Goal: Task Accomplishment & Management: Use online tool/utility

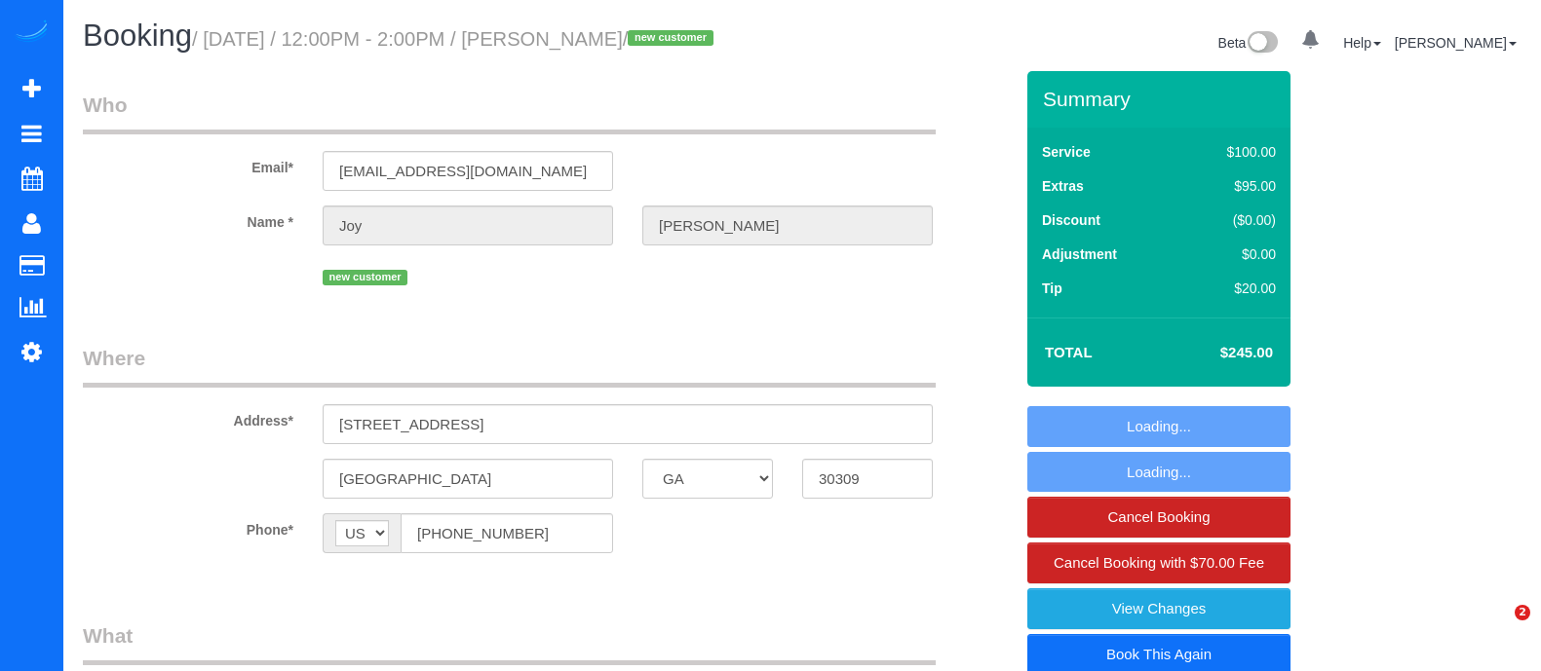
select select "GA"
select select "object:614"
select select "string:fspay-efd3b784-4890-4835-aecc-3e932e13a92e"
select select "number:5"
select select "number:6"
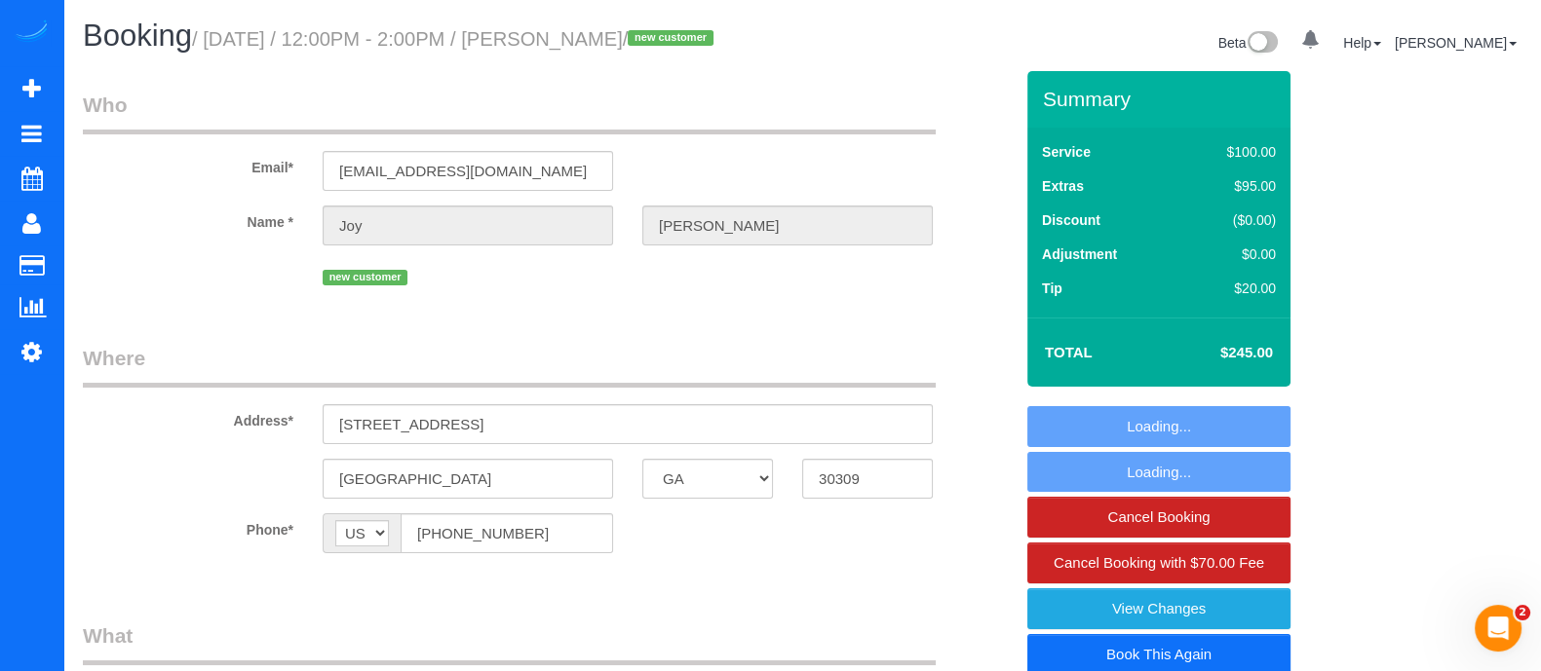
select select "spot1"
select select "object:765"
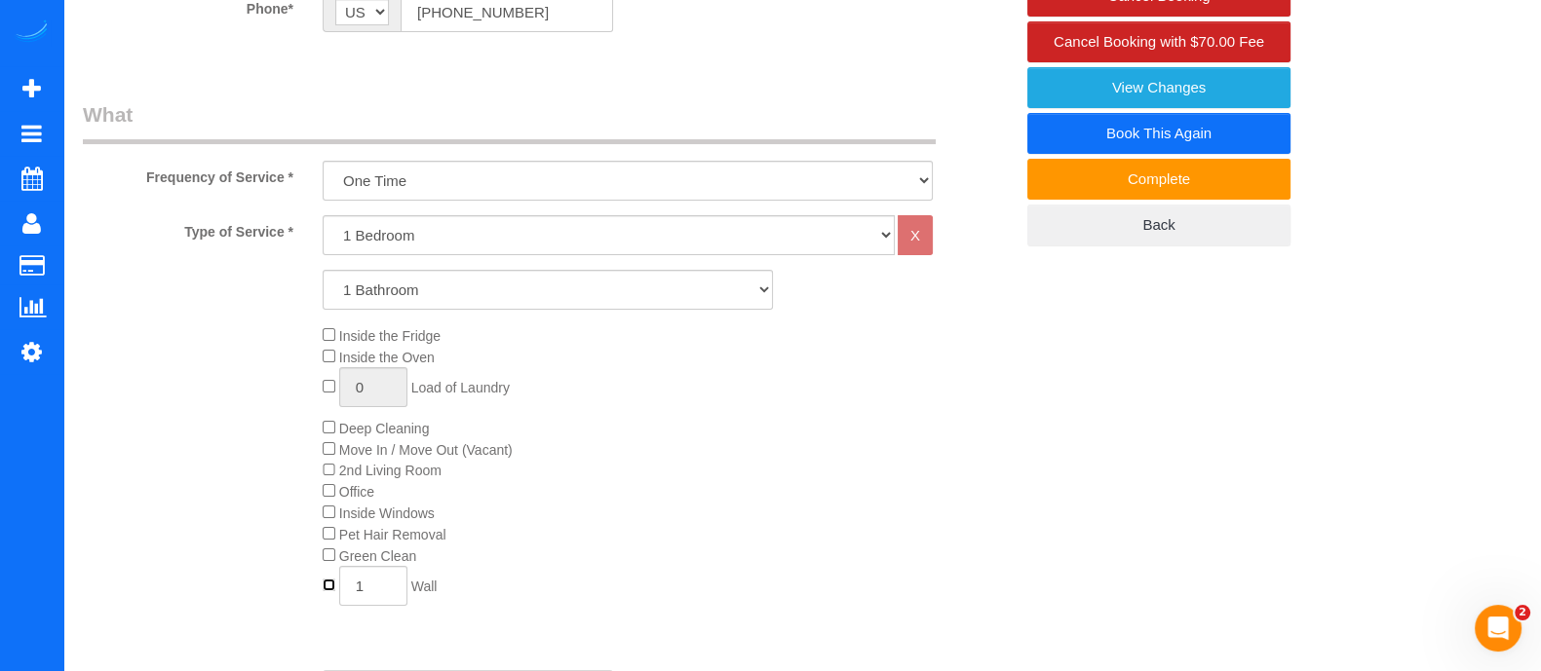
scroll to position [524, 0]
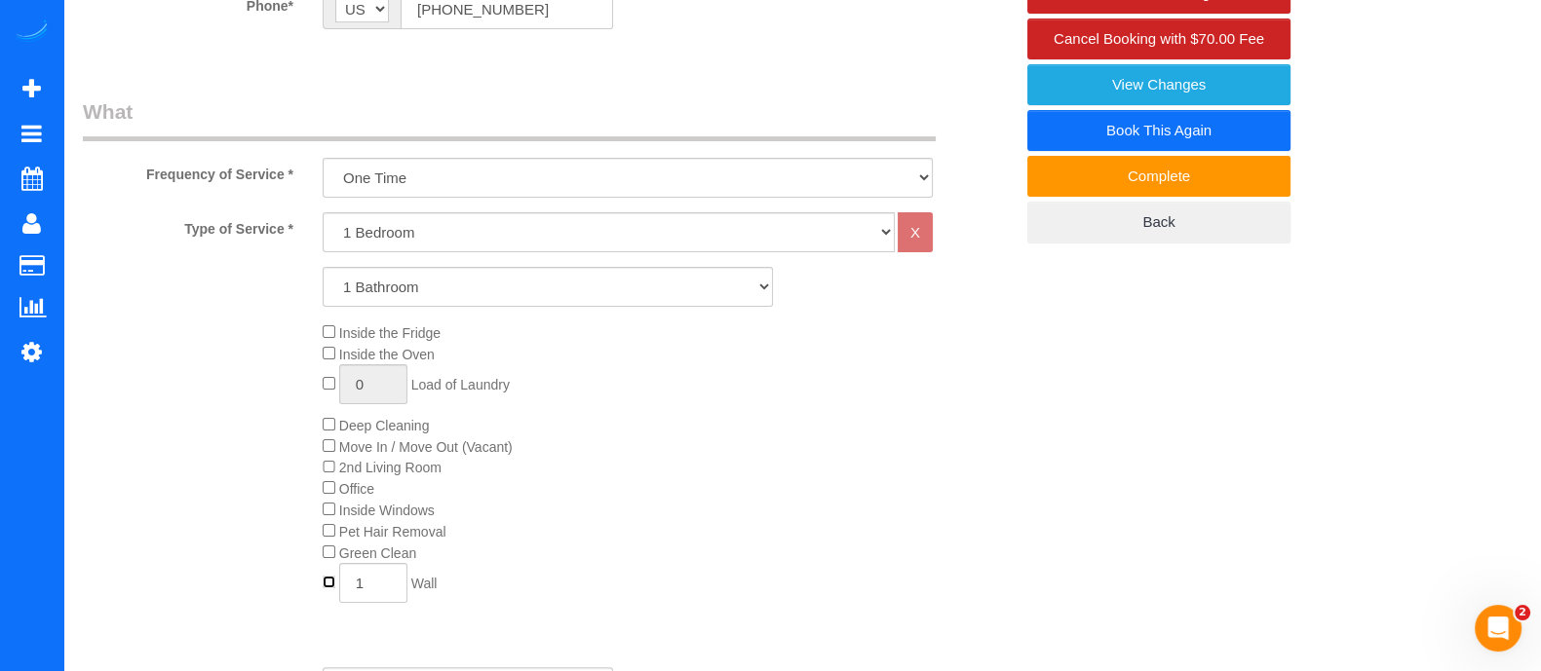
type input "0"
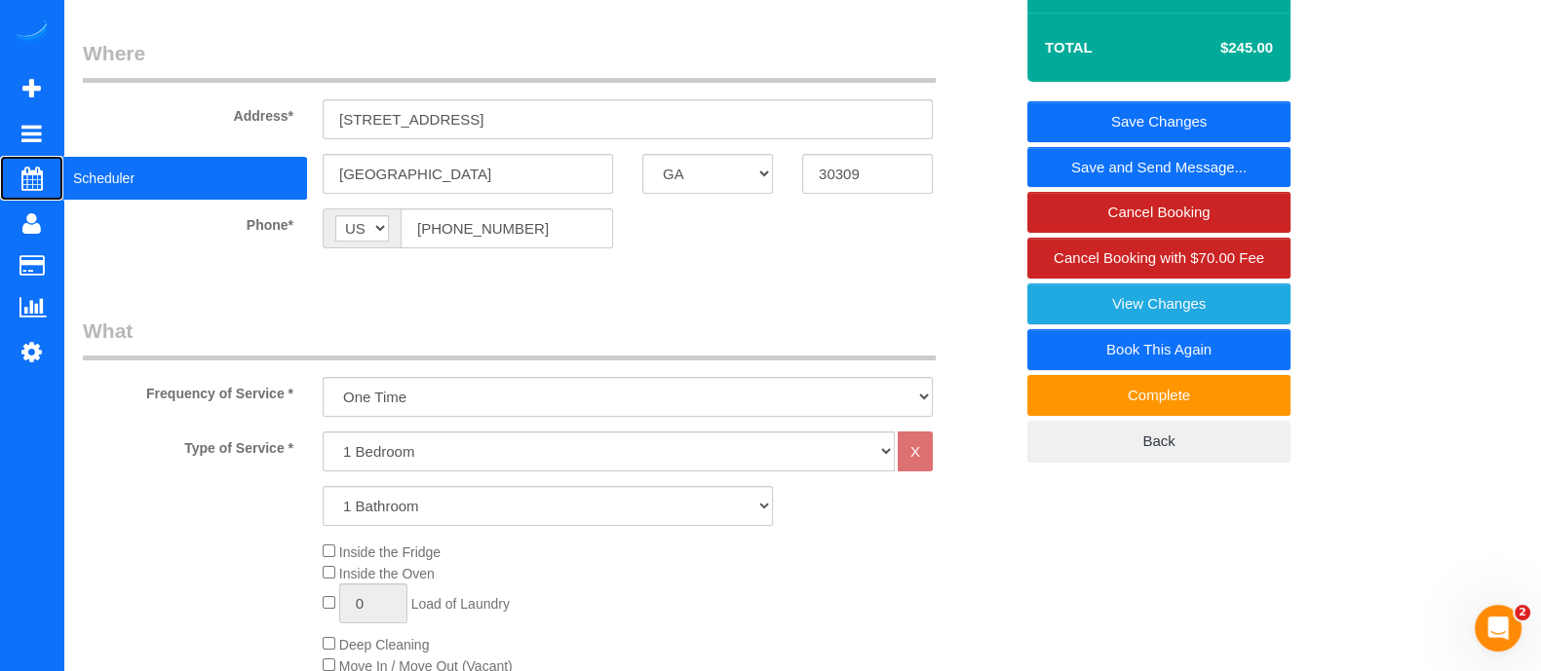
click at [97, 181] on span "Scheduler" at bounding box center [185, 178] width 244 height 45
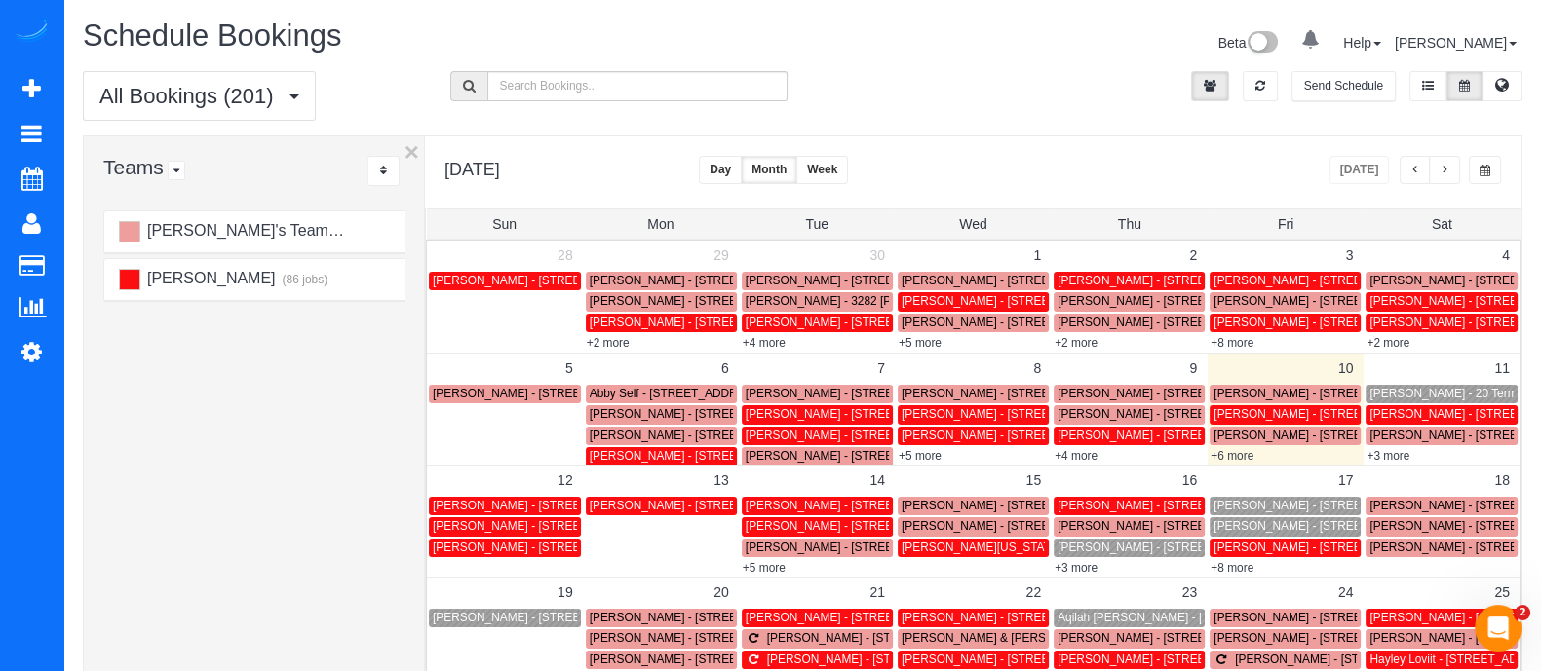
click at [1423, 397] on span "[PERSON_NAME] - 20 Terminus Pl Neatlanta, [GEOGRAPHIC_DATA]" at bounding box center [1550, 394] width 362 height 14
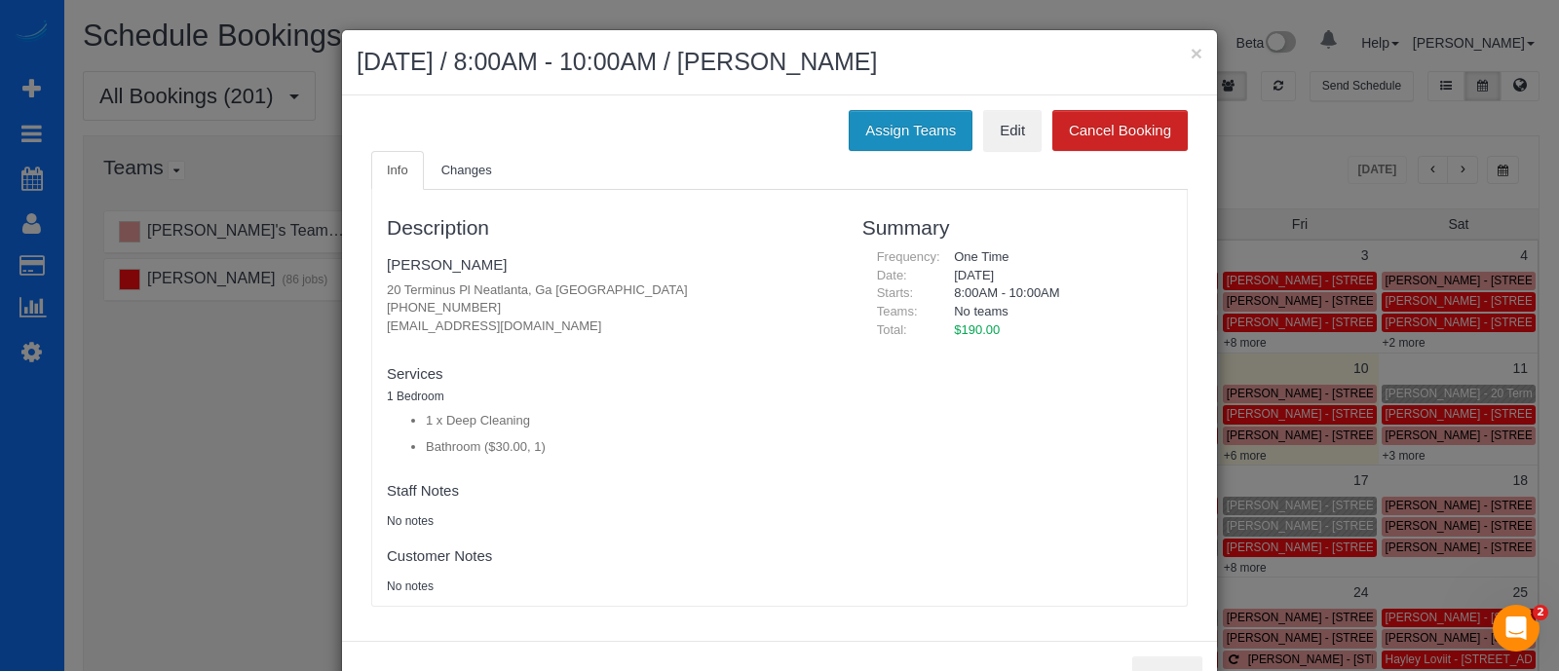
click at [906, 129] on button "Assign Teams" at bounding box center [911, 130] width 124 height 41
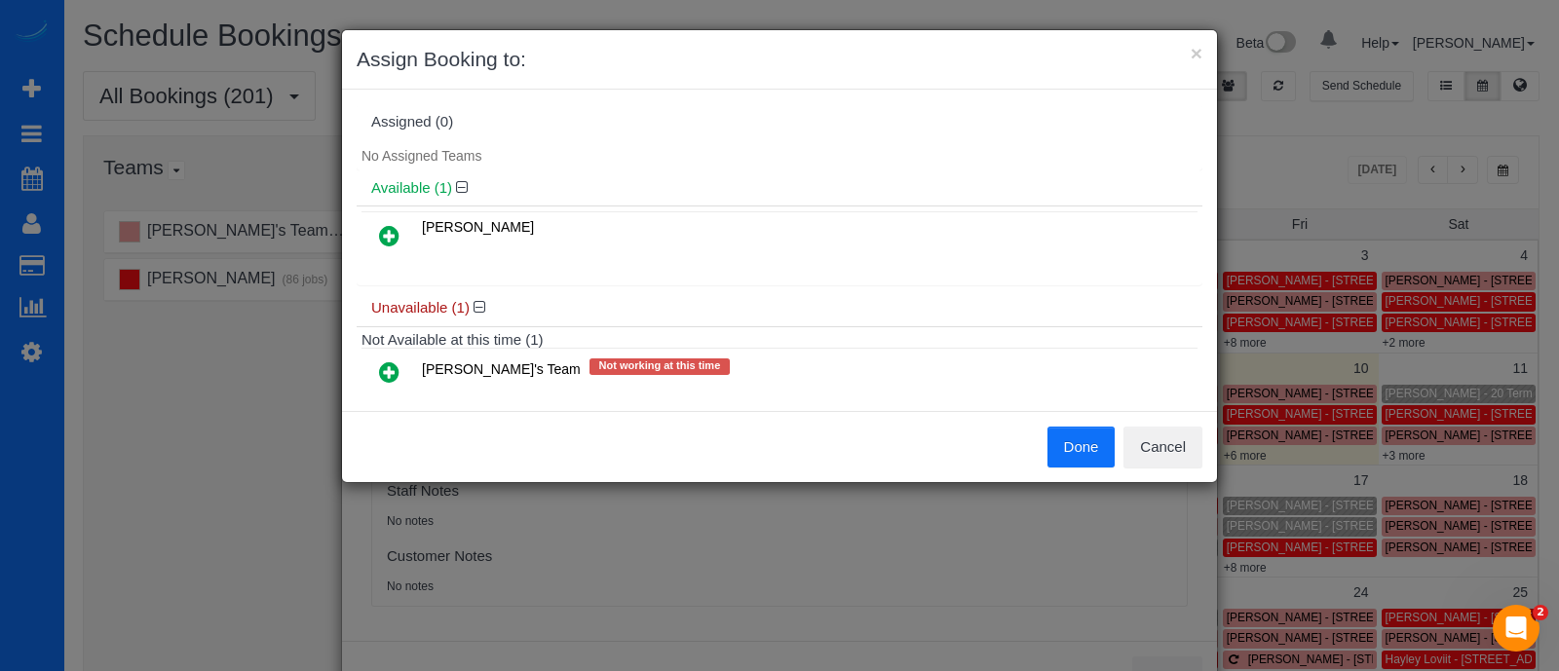
click at [392, 225] on icon at bounding box center [389, 235] width 20 height 23
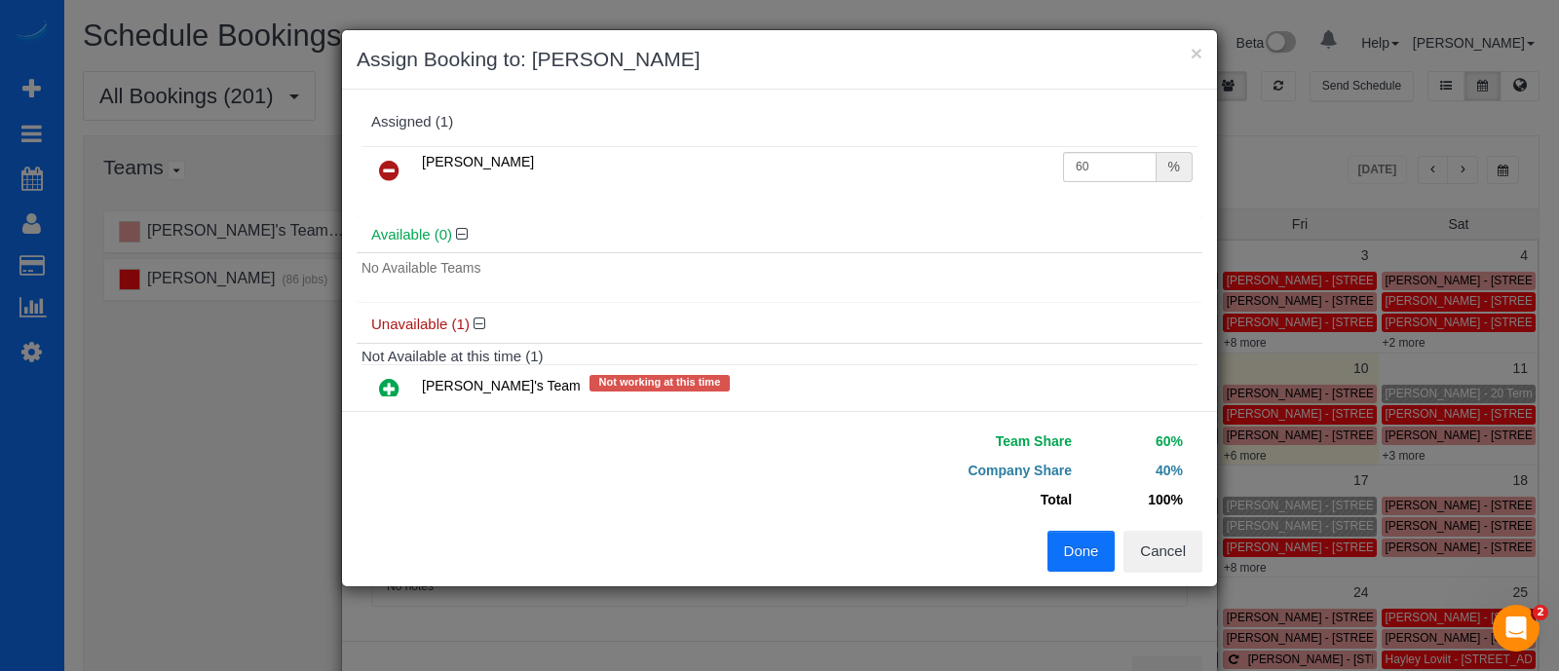
click at [394, 172] on icon at bounding box center [389, 170] width 20 height 23
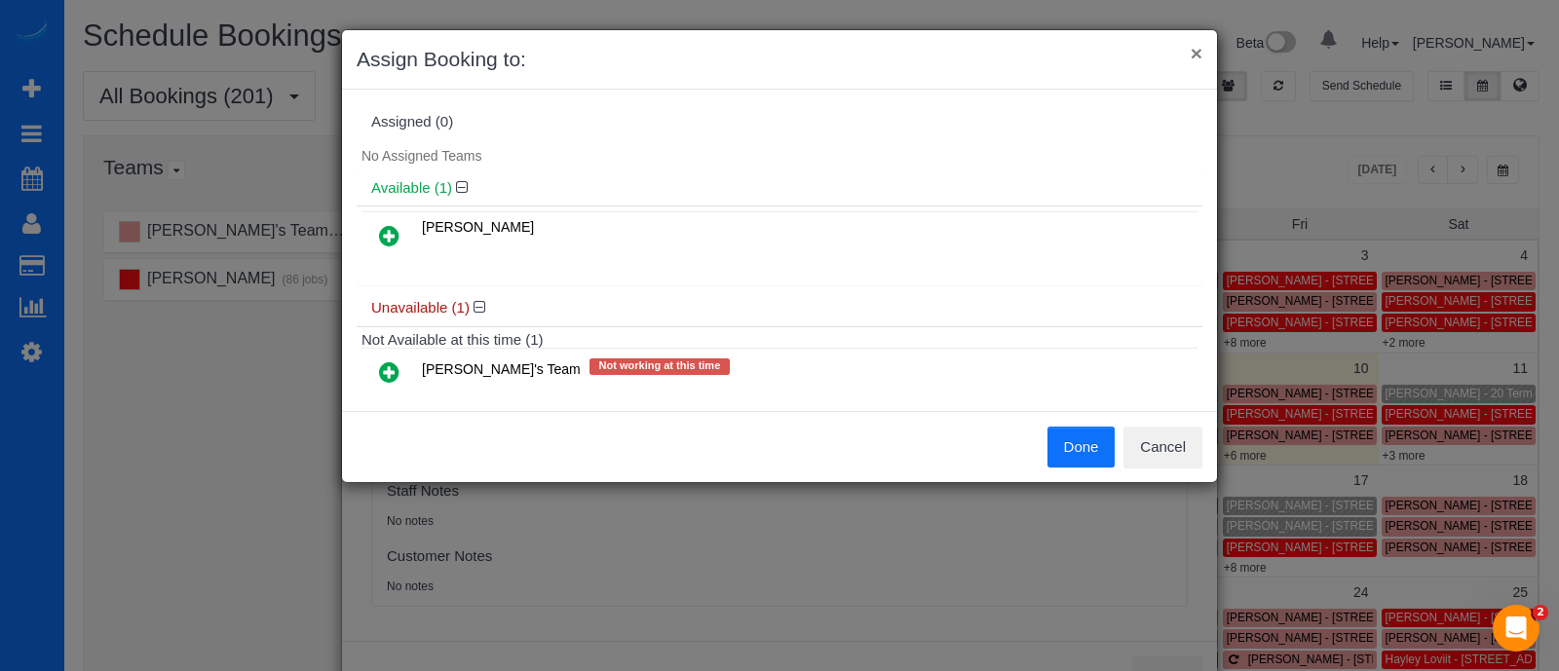
click at [1191, 49] on button "×" at bounding box center [1197, 53] width 12 height 20
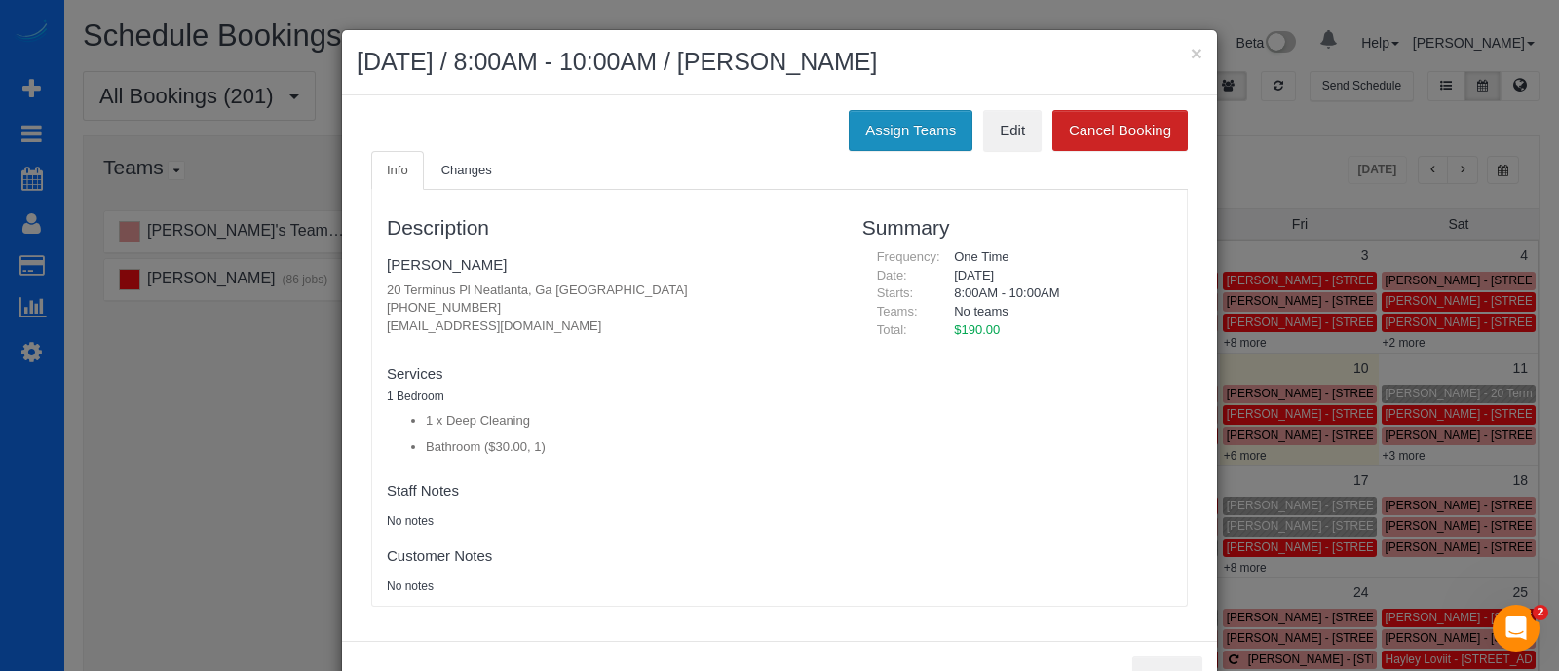
click at [888, 134] on button "Assign Teams" at bounding box center [911, 130] width 124 height 41
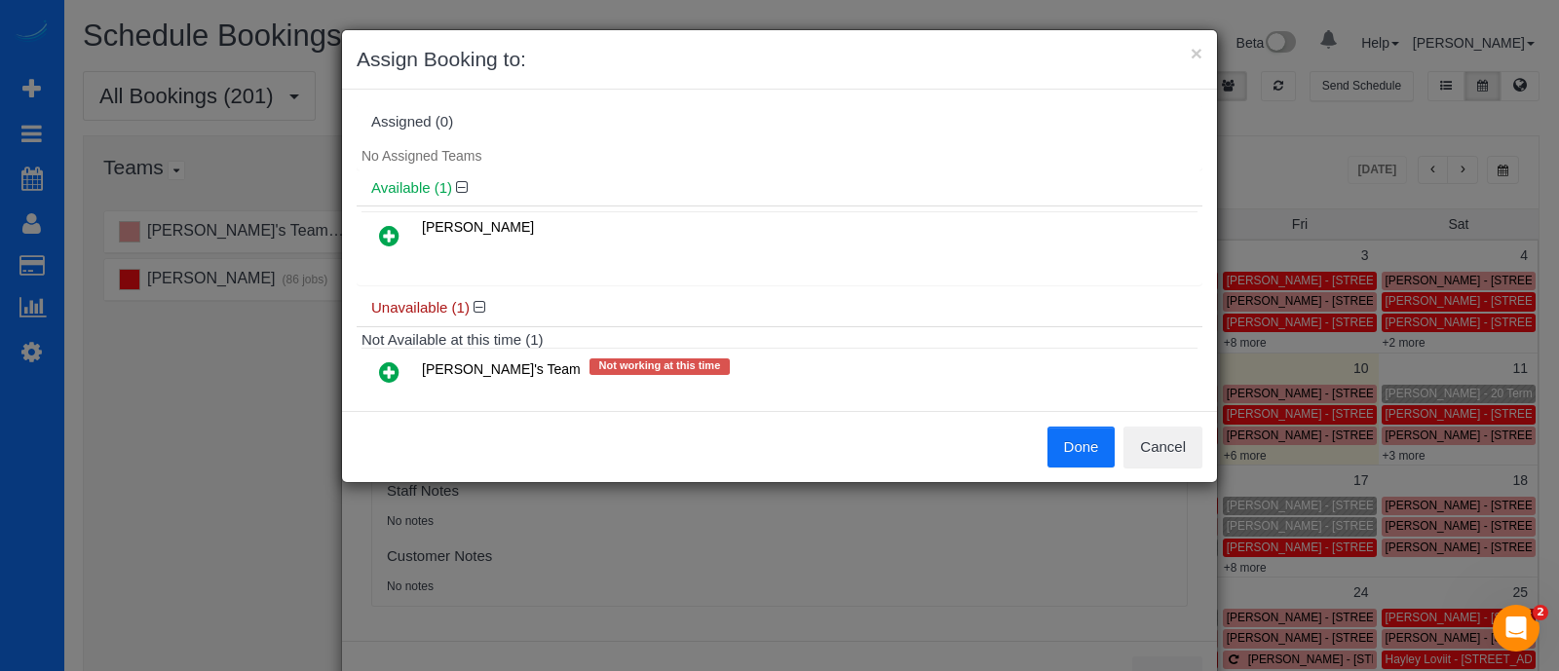
click at [389, 366] on icon at bounding box center [389, 372] width 20 height 23
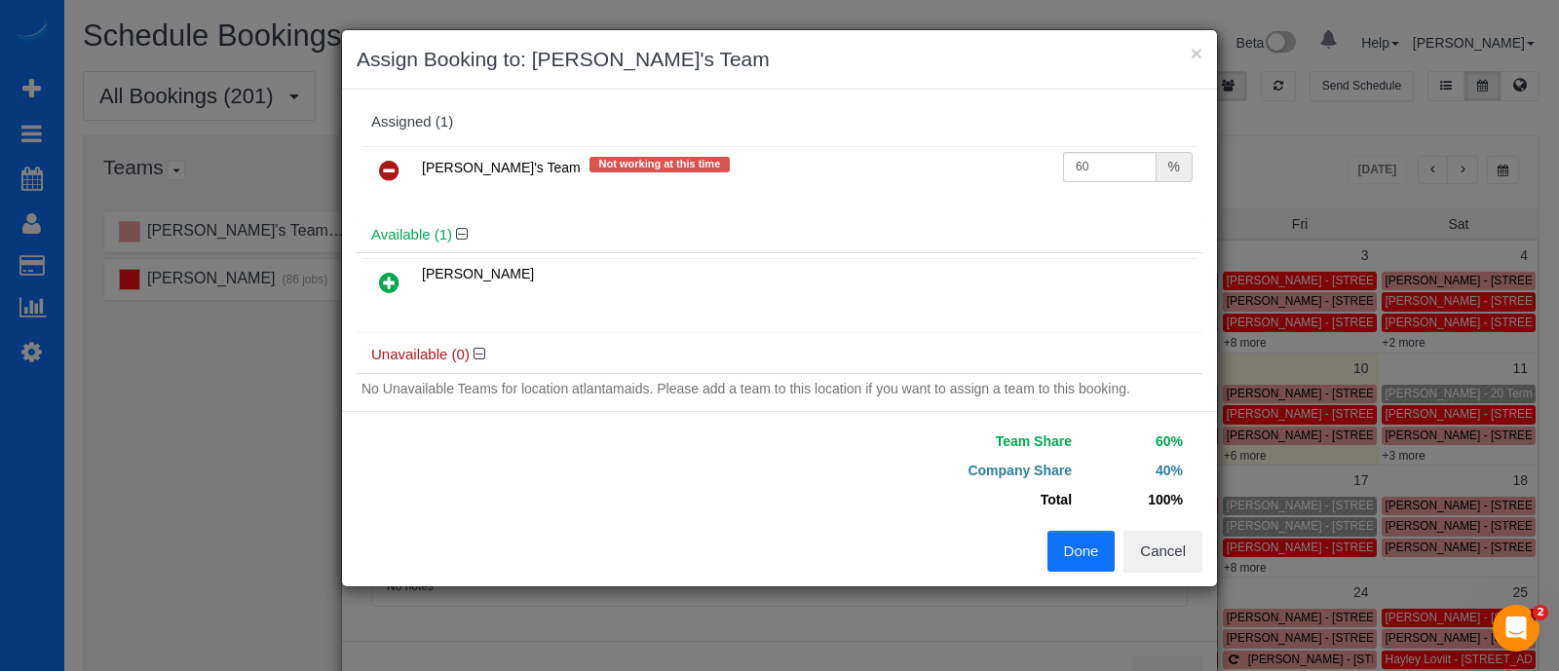
click at [1077, 554] on button "Done" at bounding box center [1082, 551] width 68 height 41
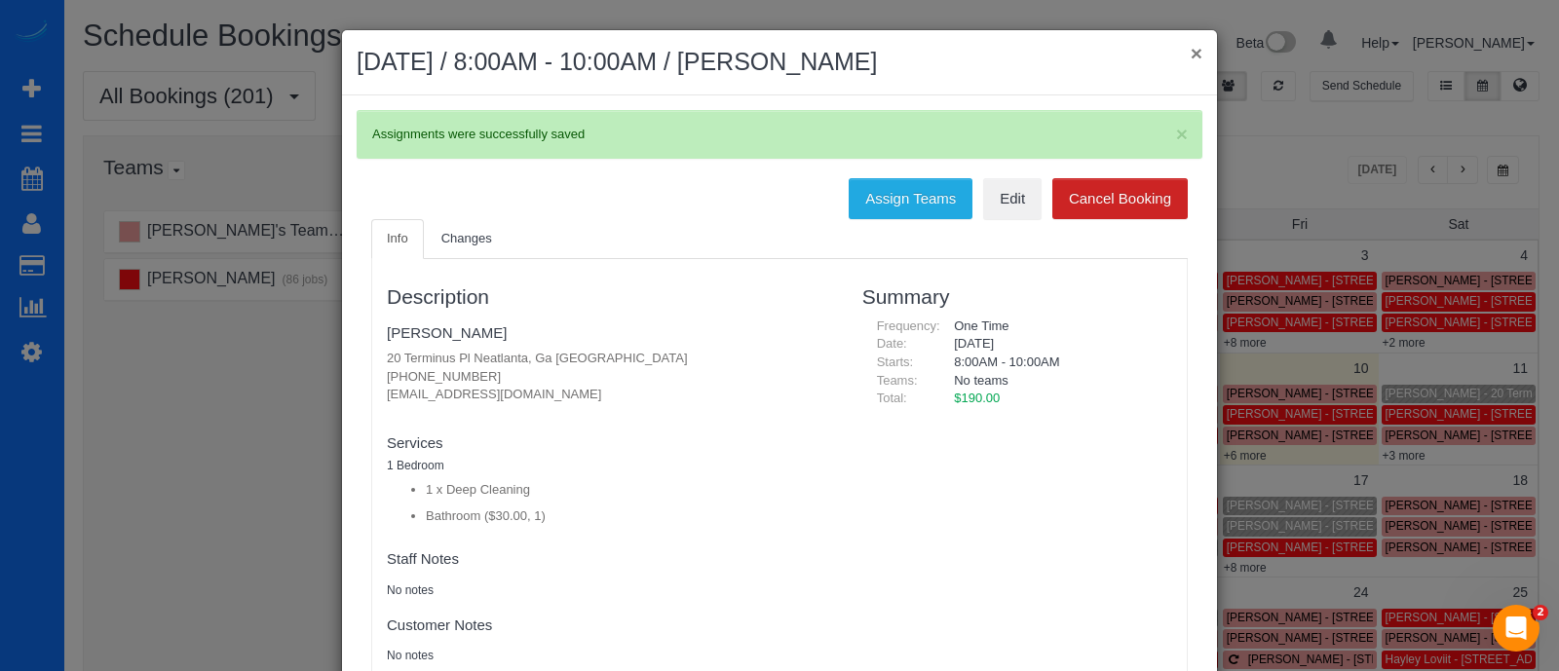
click at [1191, 53] on button "×" at bounding box center [1197, 53] width 12 height 20
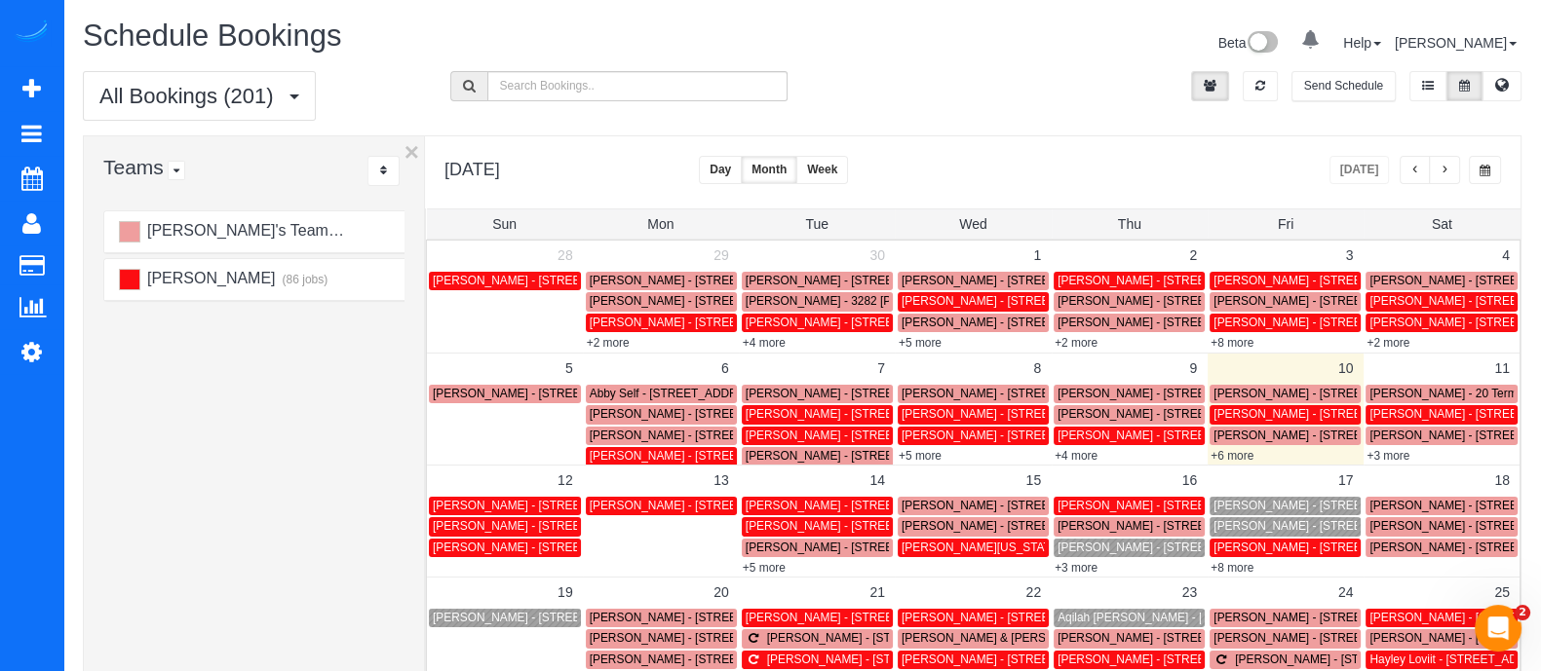
click at [1258, 527] on span "[PERSON_NAME] - [STREET_ADDRESS]" at bounding box center [1323, 526] width 220 height 14
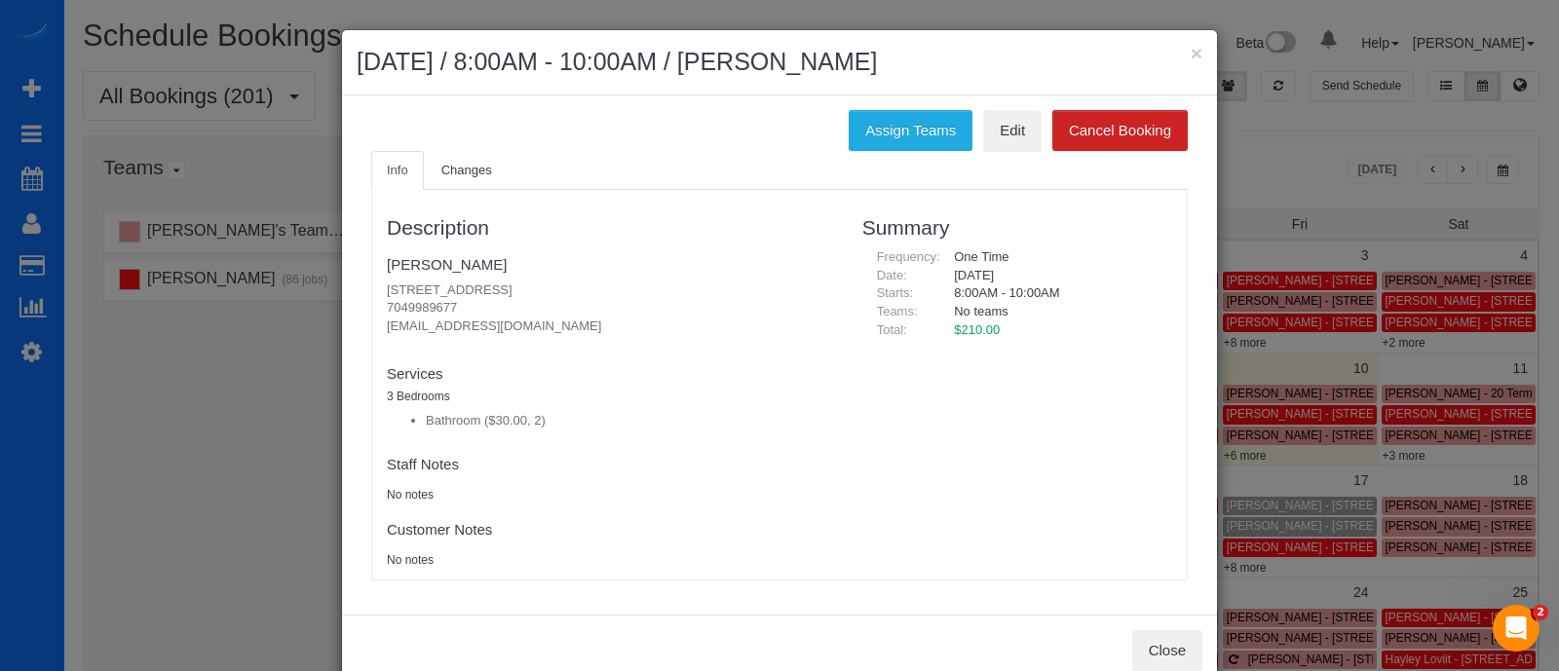
click at [1189, 65] on h2 "[DATE] / 8:00AM - 10:00AM / [PERSON_NAME]" at bounding box center [780, 62] width 846 height 35
click at [1191, 57] on button "×" at bounding box center [1197, 53] width 12 height 20
